Goal: Task Accomplishment & Management: Manage account settings

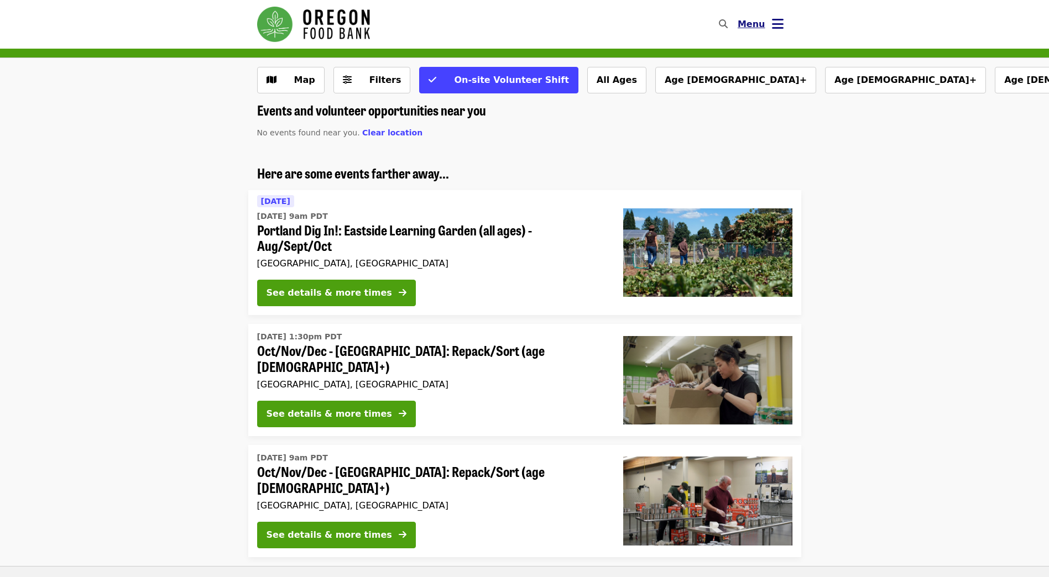
drag, startPoint x: 0, startPoint y: 0, endPoint x: 750, endPoint y: 25, distance: 750.5
click at [750, 25] on span "Menu" at bounding box center [752, 24] width 28 height 11
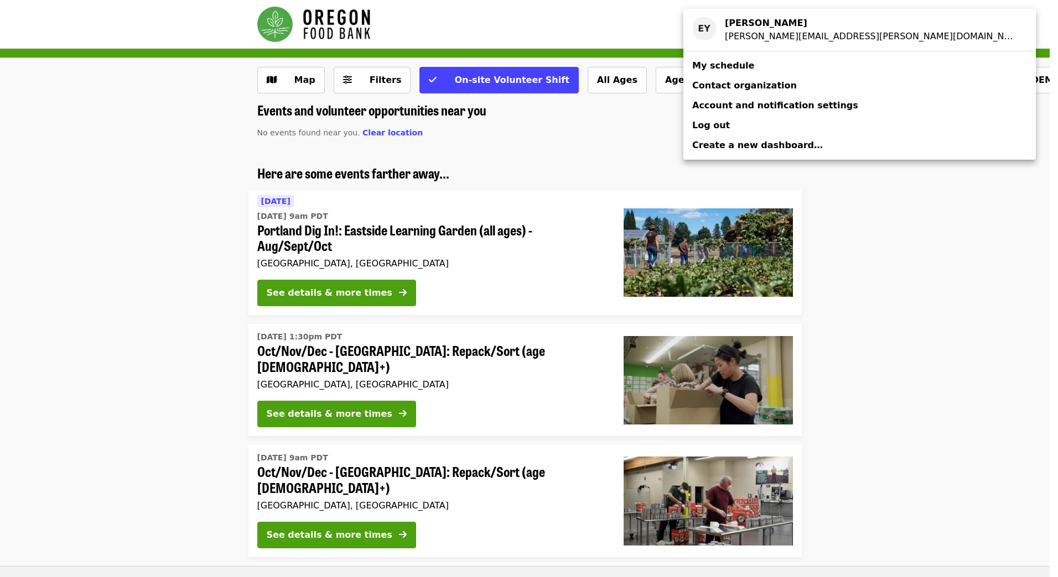
click at [726, 69] on span "My schedule" at bounding box center [723, 65] width 62 height 11
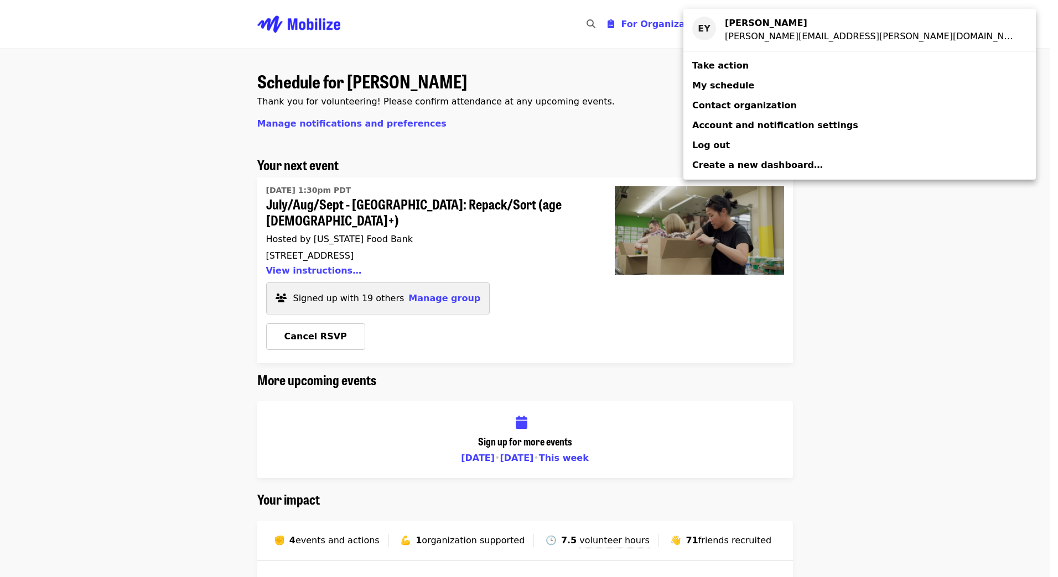
click at [191, 311] on div "Account menu" at bounding box center [529, 288] width 1058 height 577
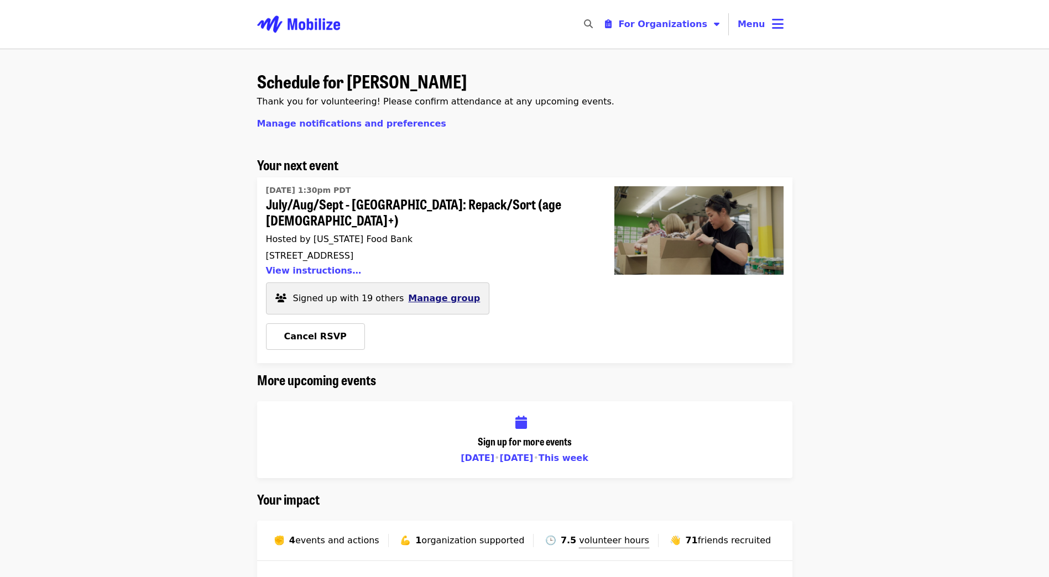
click at [415, 293] on span "Manage group" at bounding box center [444, 298] width 72 height 11
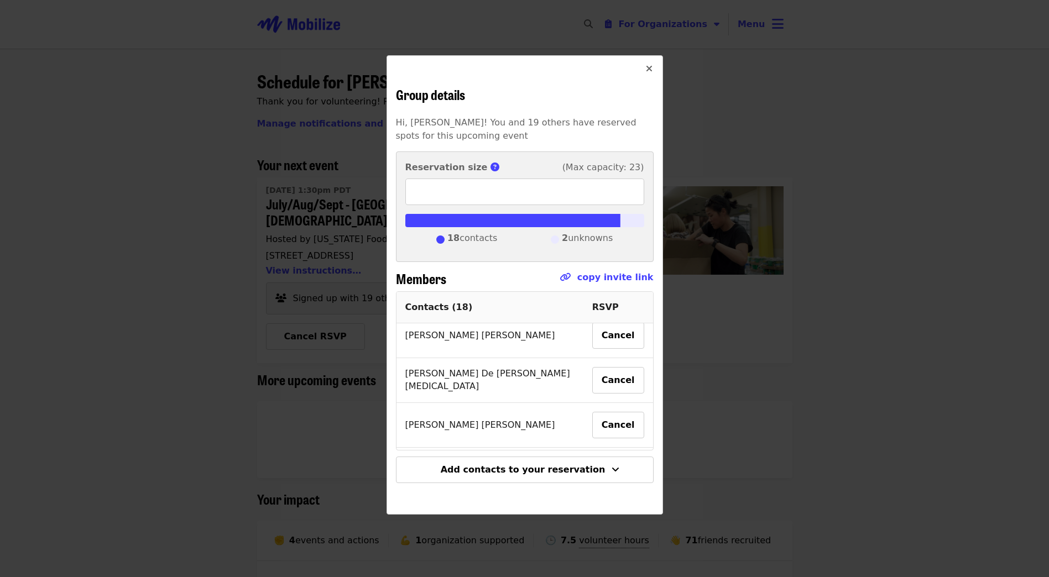
scroll to position [608, 0]
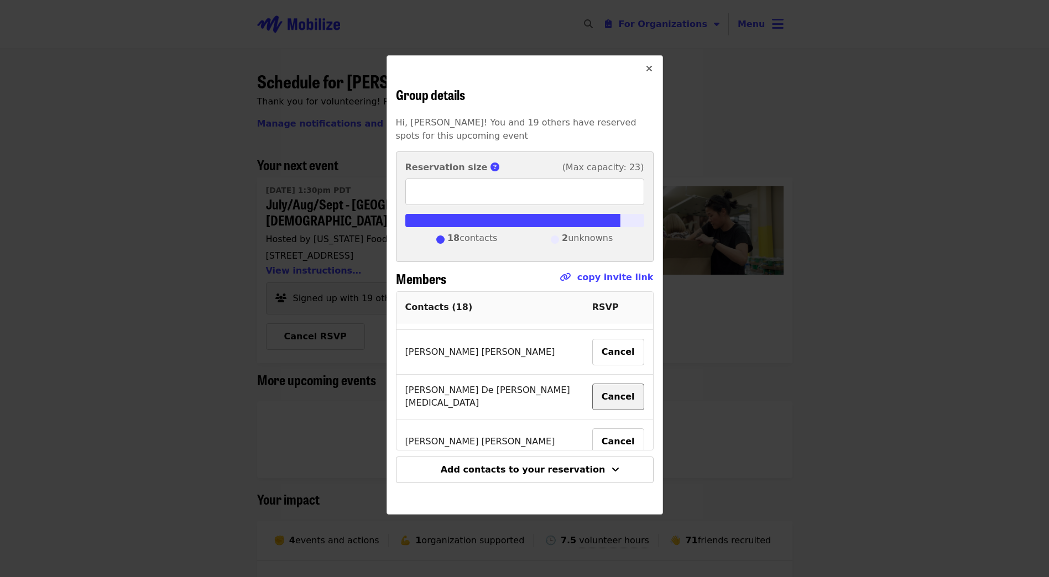
click at [604, 384] on button "Cancel" at bounding box center [618, 397] width 52 height 27
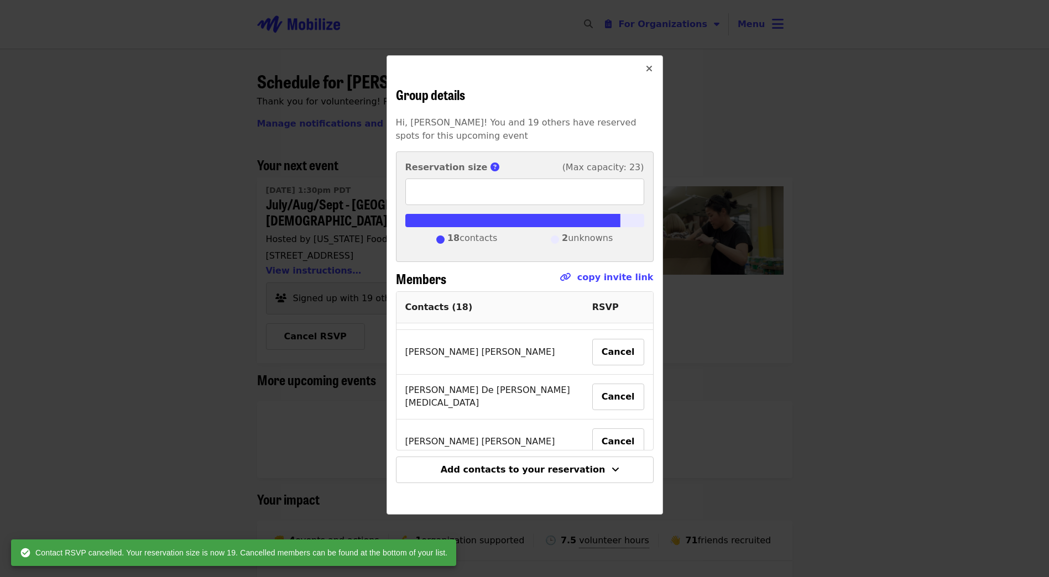
type input "**"
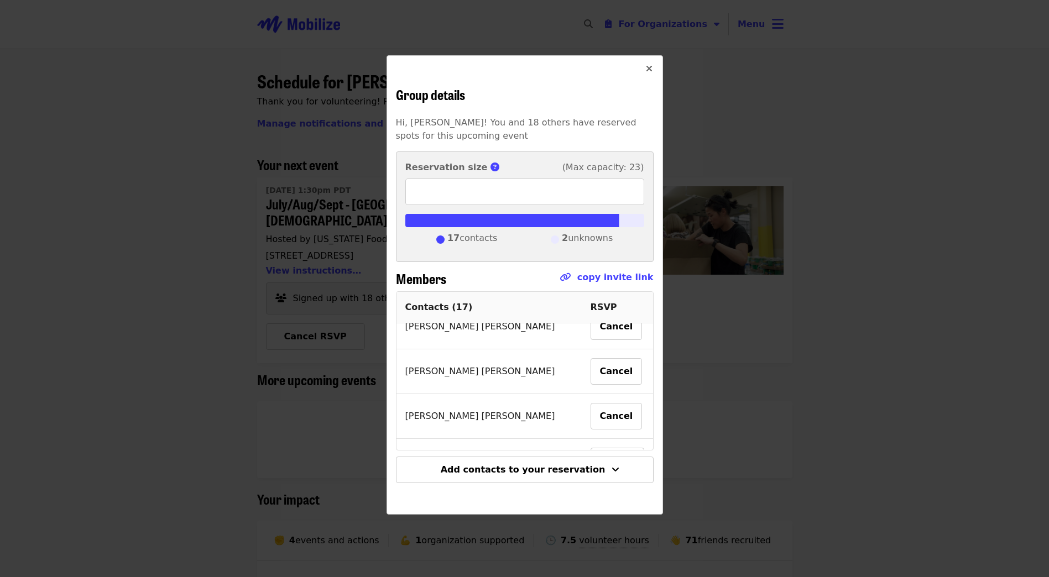
scroll to position [715, 0]
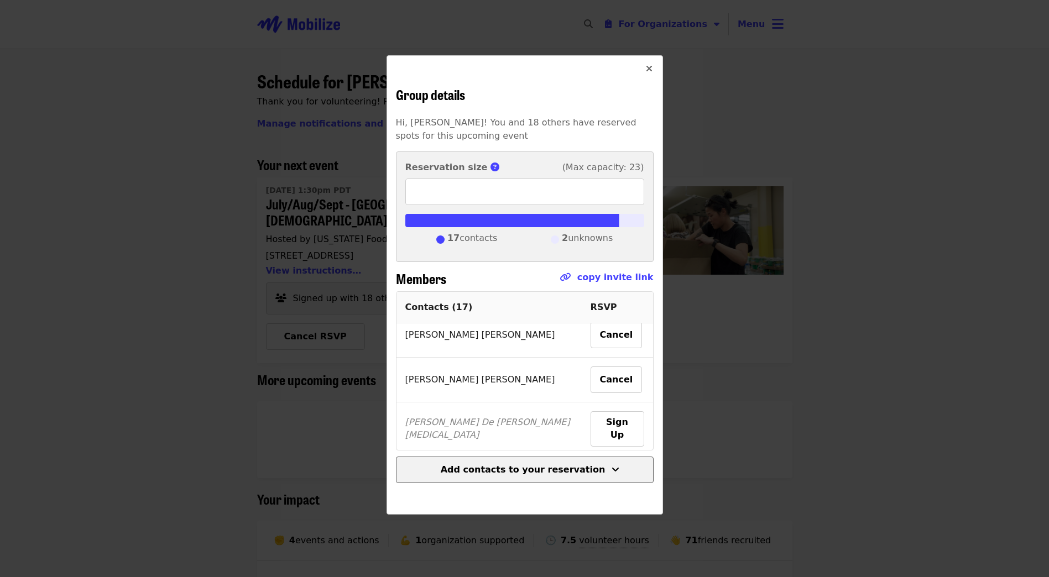
click at [516, 480] on button "Add contacts to your reservation" at bounding box center [525, 470] width 258 height 27
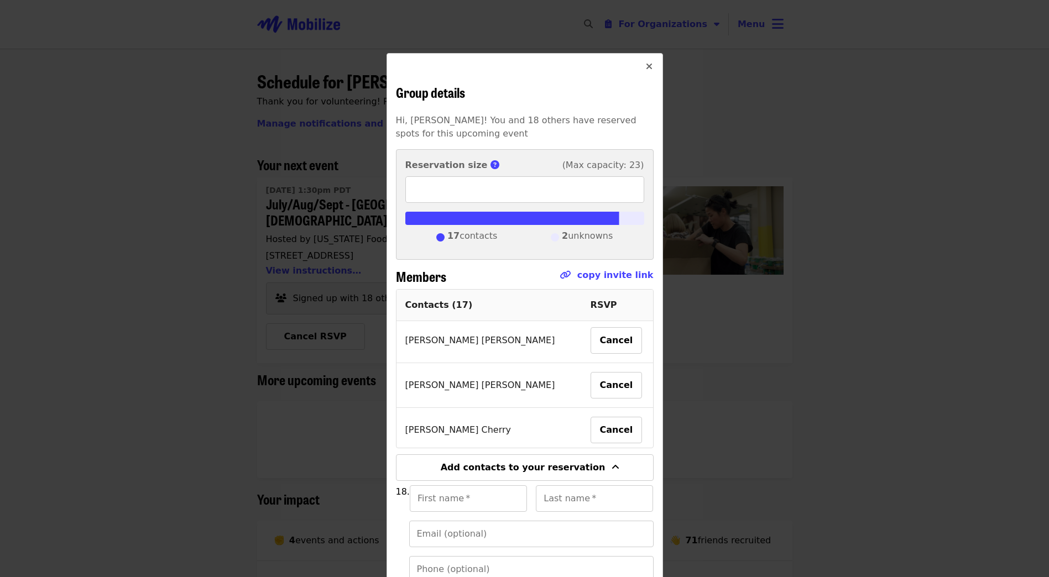
scroll to position [0, 0]
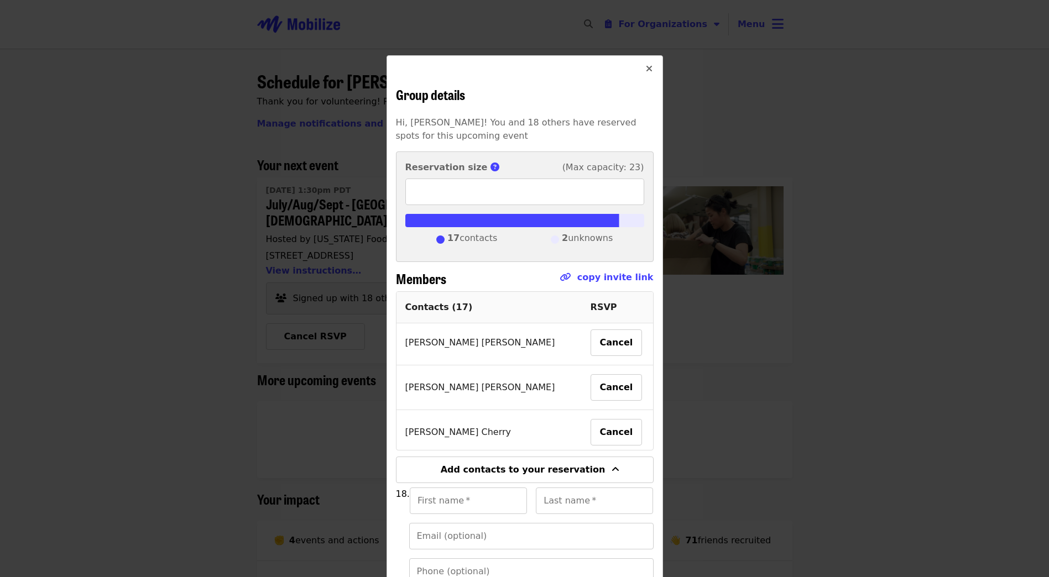
click at [647, 77] on button "Close" at bounding box center [649, 69] width 27 height 27
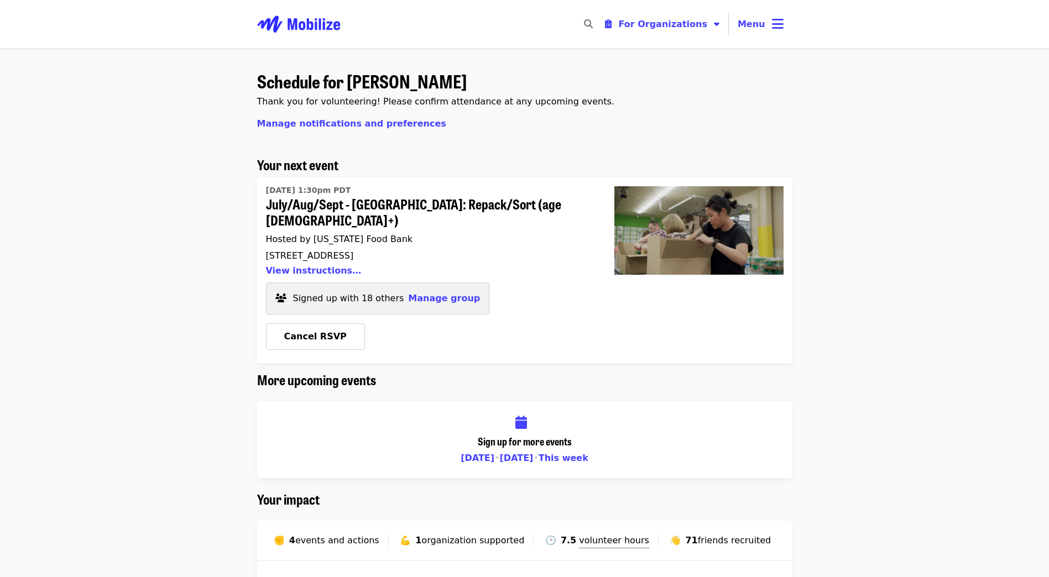
click at [546, 117] on div "Schedule for [PERSON_NAME] Thank you for volunteering! Please confirm attendanc…" at bounding box center [524, 110] width 535 height 95
